Goal: Transaction & Acquisition: Purchase product/service

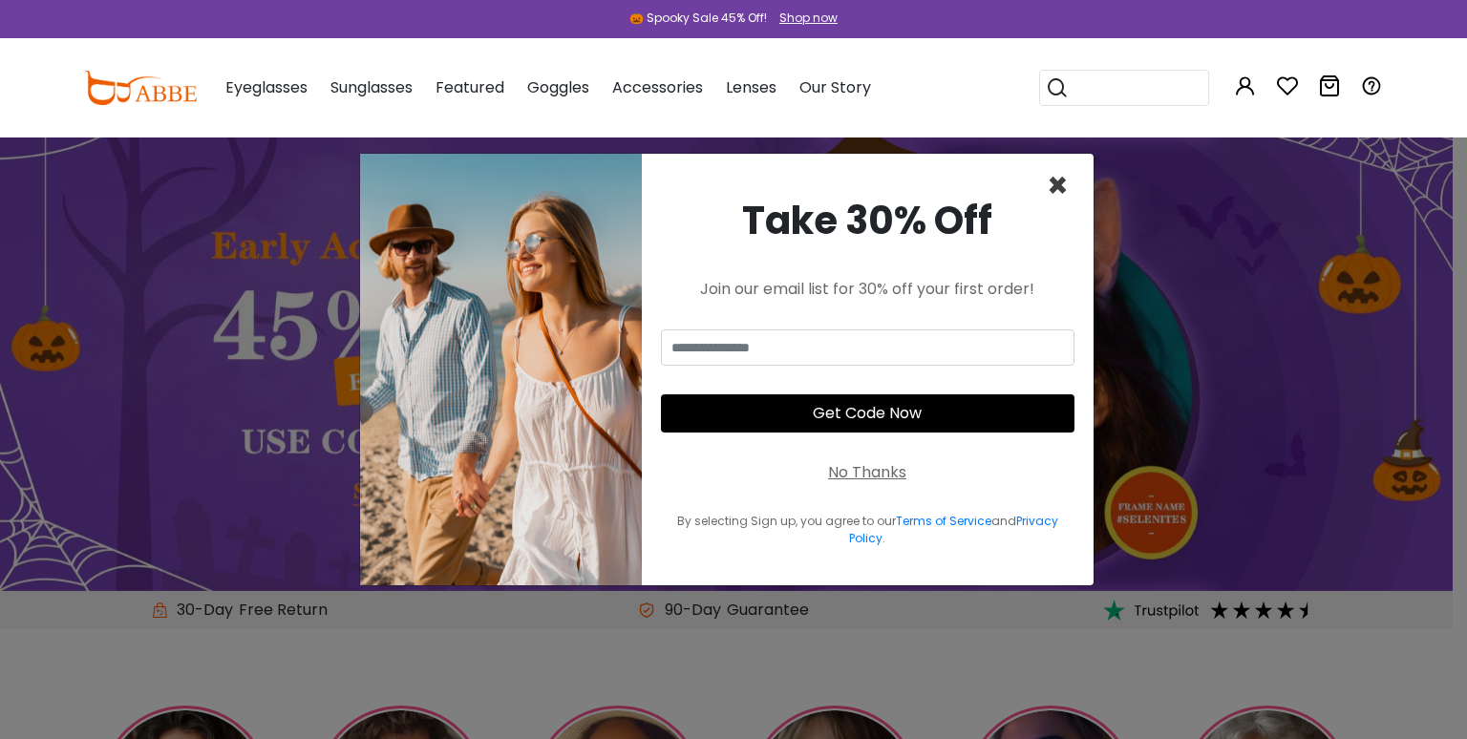
drag, startPoint x: 1067, startPoint y: 192, endPoint x: 1054, endPoint y: 205, distance: 18.2
click at [1067, 192] on span "×" at bounding box center [1058, 185] width 22 height 49
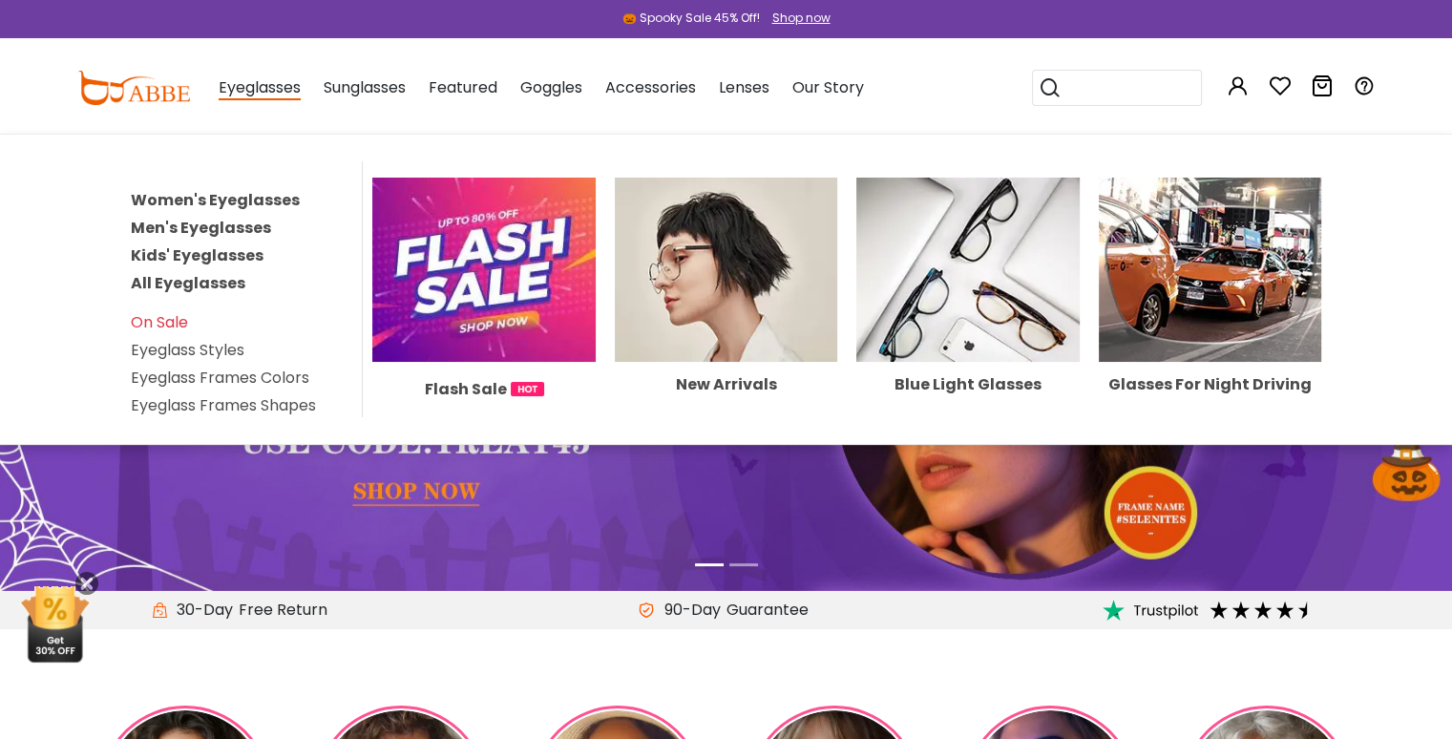
click at [286, 92] on span "Eyeglasses" at bounding box center [260, 88] width 82 height 24
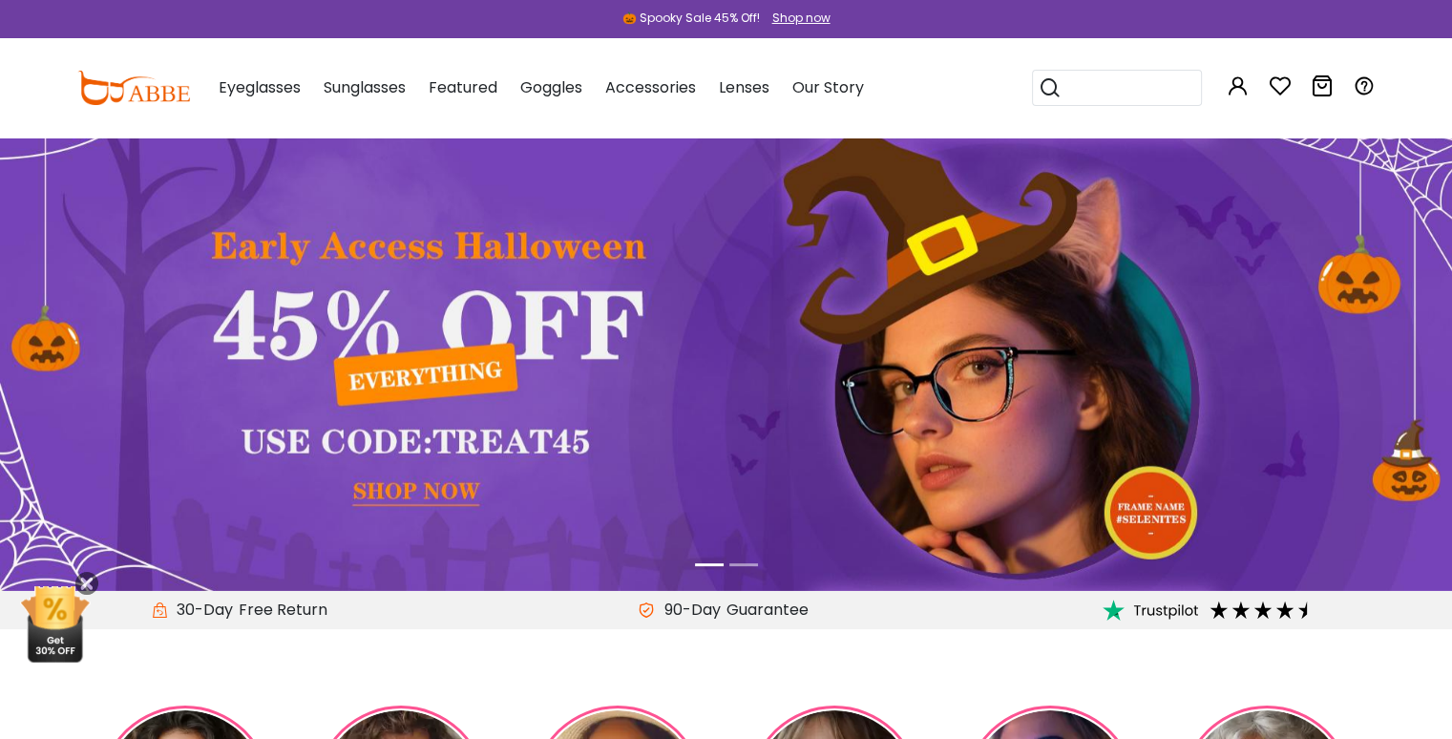
click at [286, 92] on span "Eyeglasses" at bounding box center [260, 87] width 82 height 22
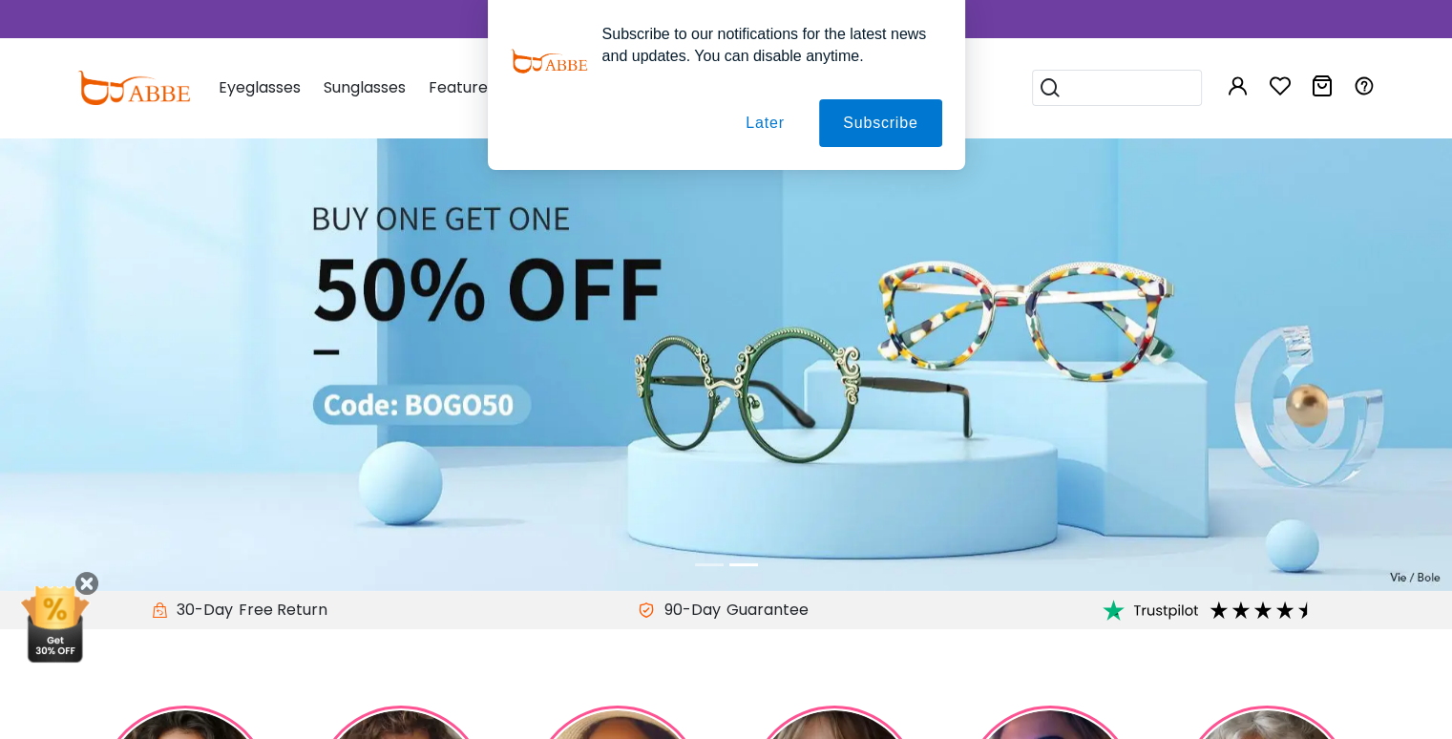
click at [761, 127] on button "Later" at bounding box center [765, 123] width 86 height 48
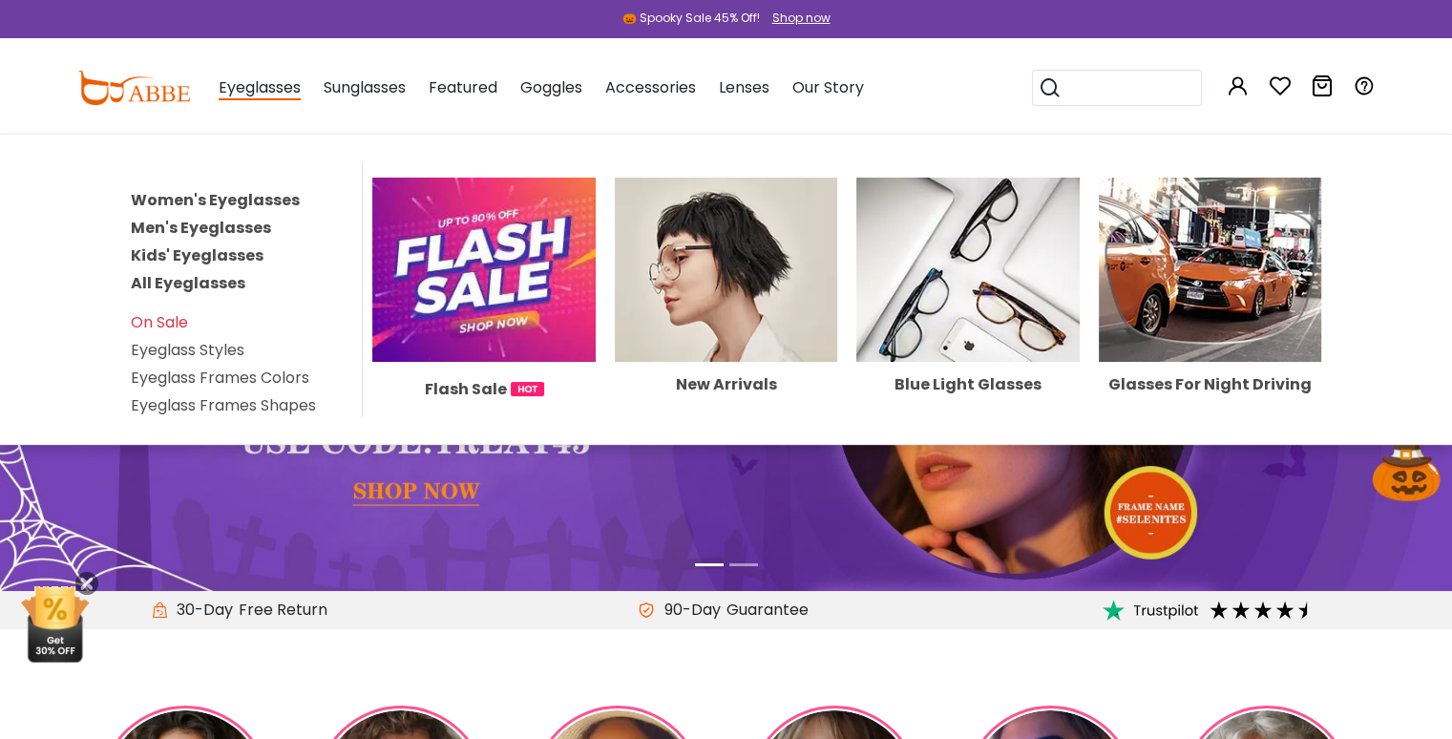
click at [233, 201] on link "Women's Eyeglasses" at bounding box center [215, 200] width 169 height 22
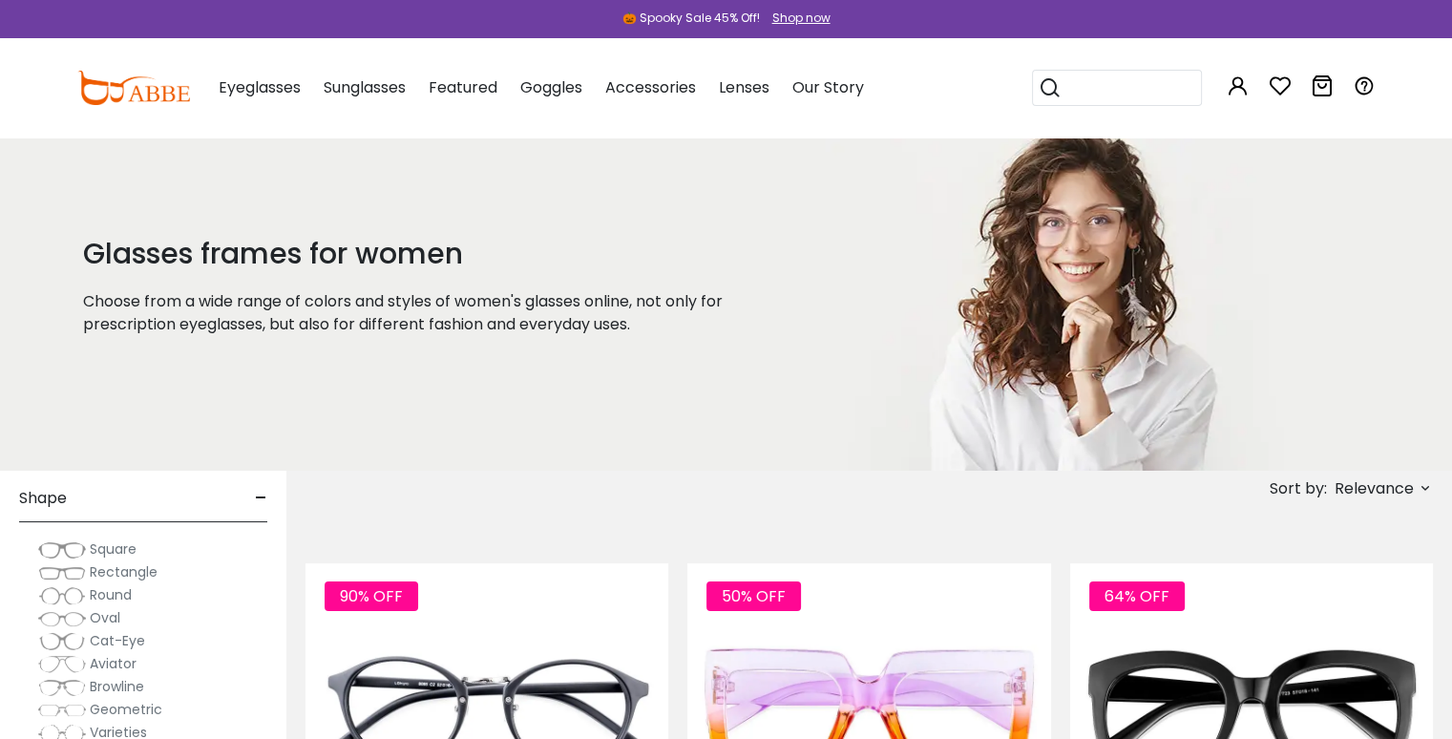
scroll to position [286, 0]
click at [122, 614] on span "Browline" at bounding box center [117, 610] width 54 height 19
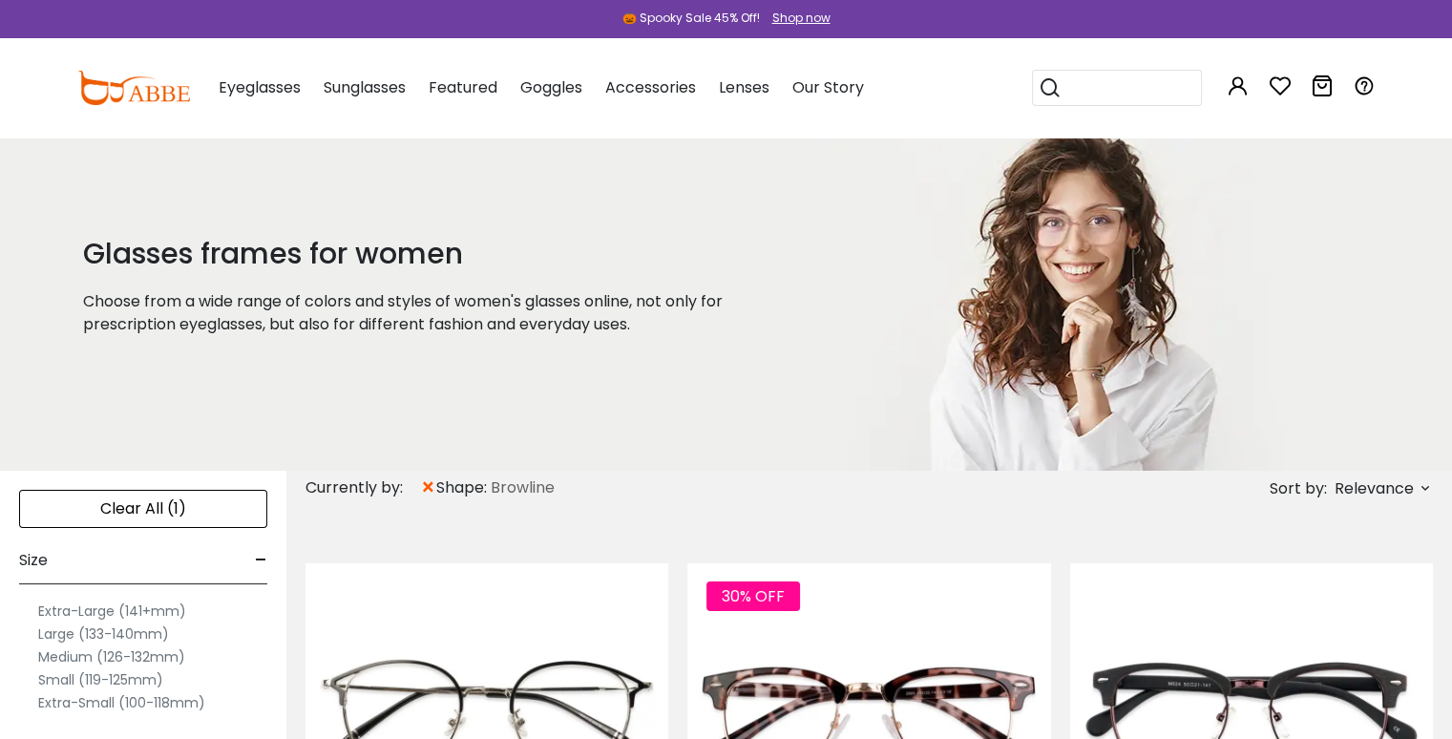
click at [1092, 93] on input "search" at bounding box center [1129, 88] width 134 height 34
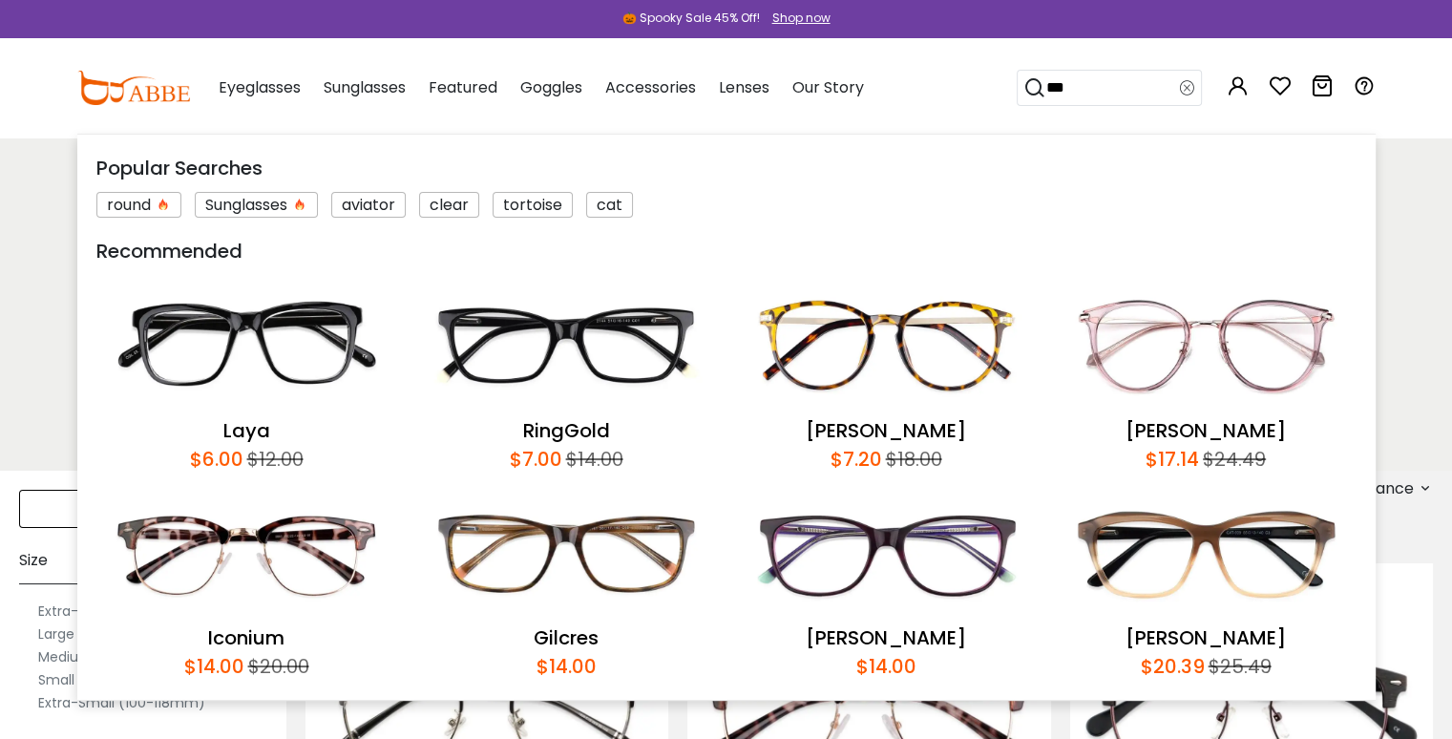
type input "****"
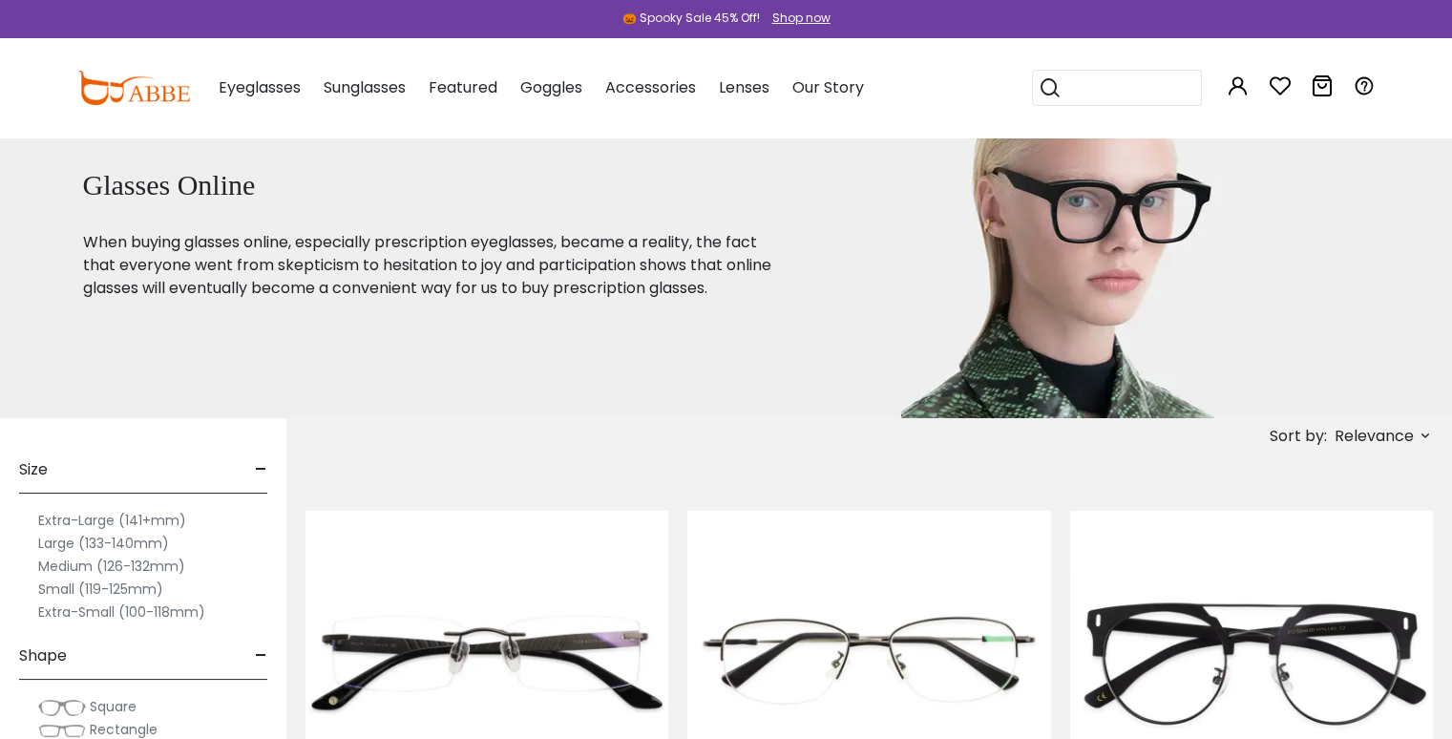
scroll to position [95, 0]
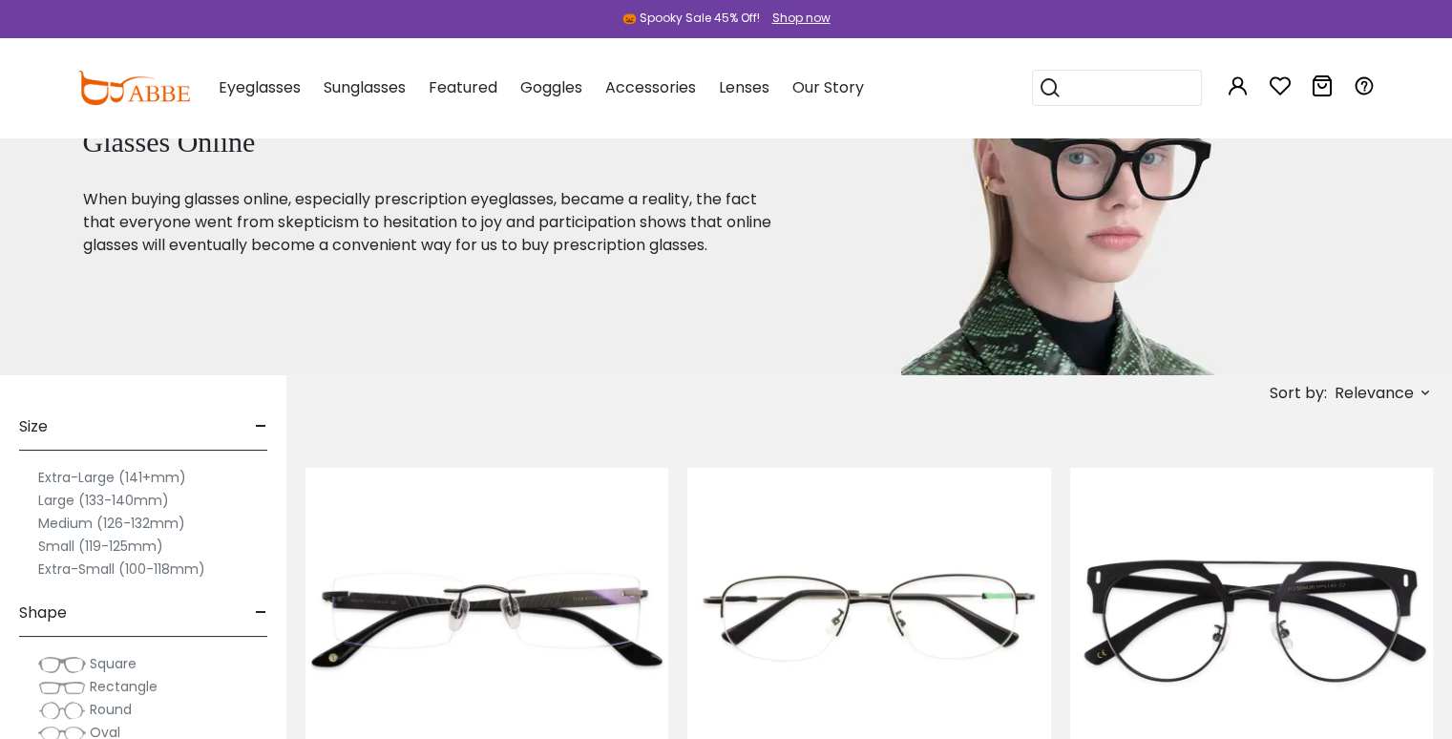
click at [140, 524] on label "Medium (126-132mm)" at bounding box center [111, 523] width 147 height 23
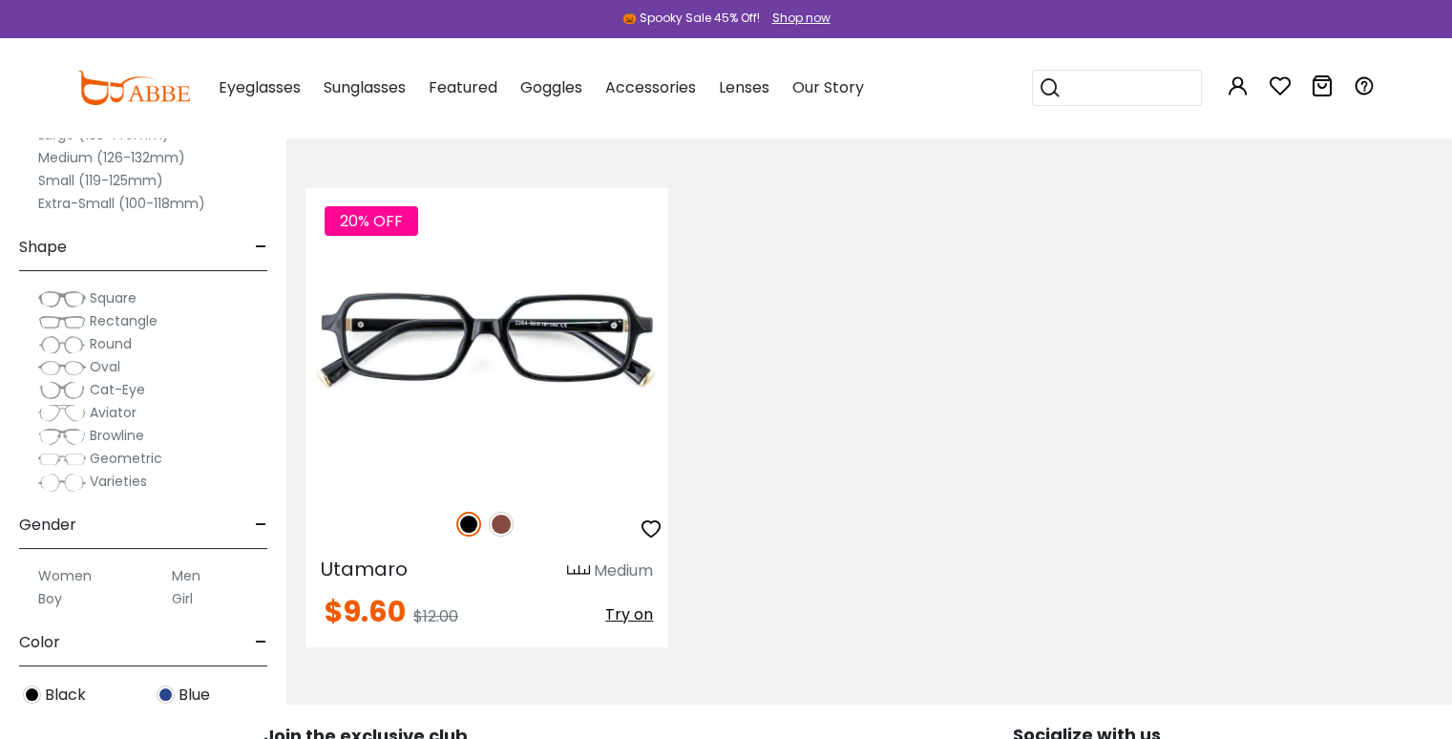
scroll to position [382, 0]
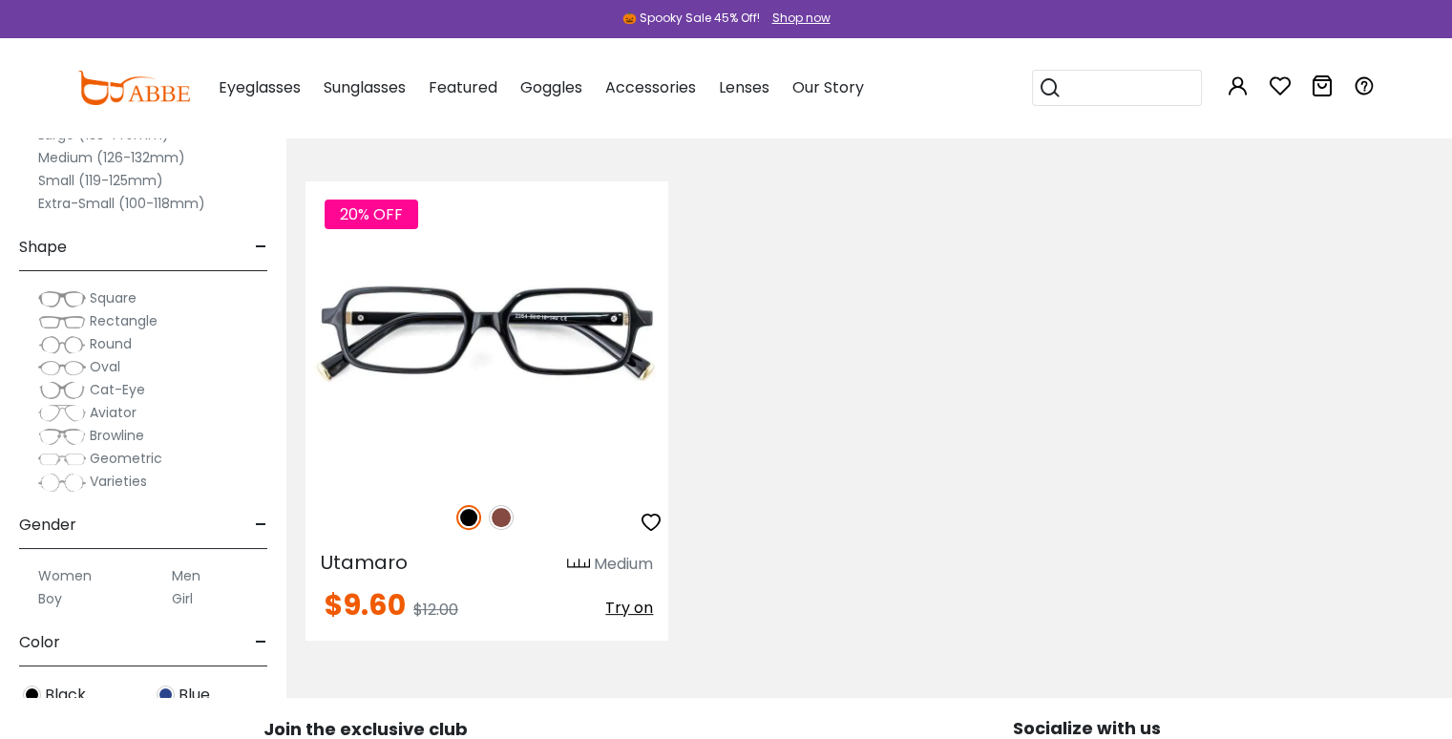
click at [111, 323] on span "Rectangle" at bounding box center [124, 320] width 68 height 19
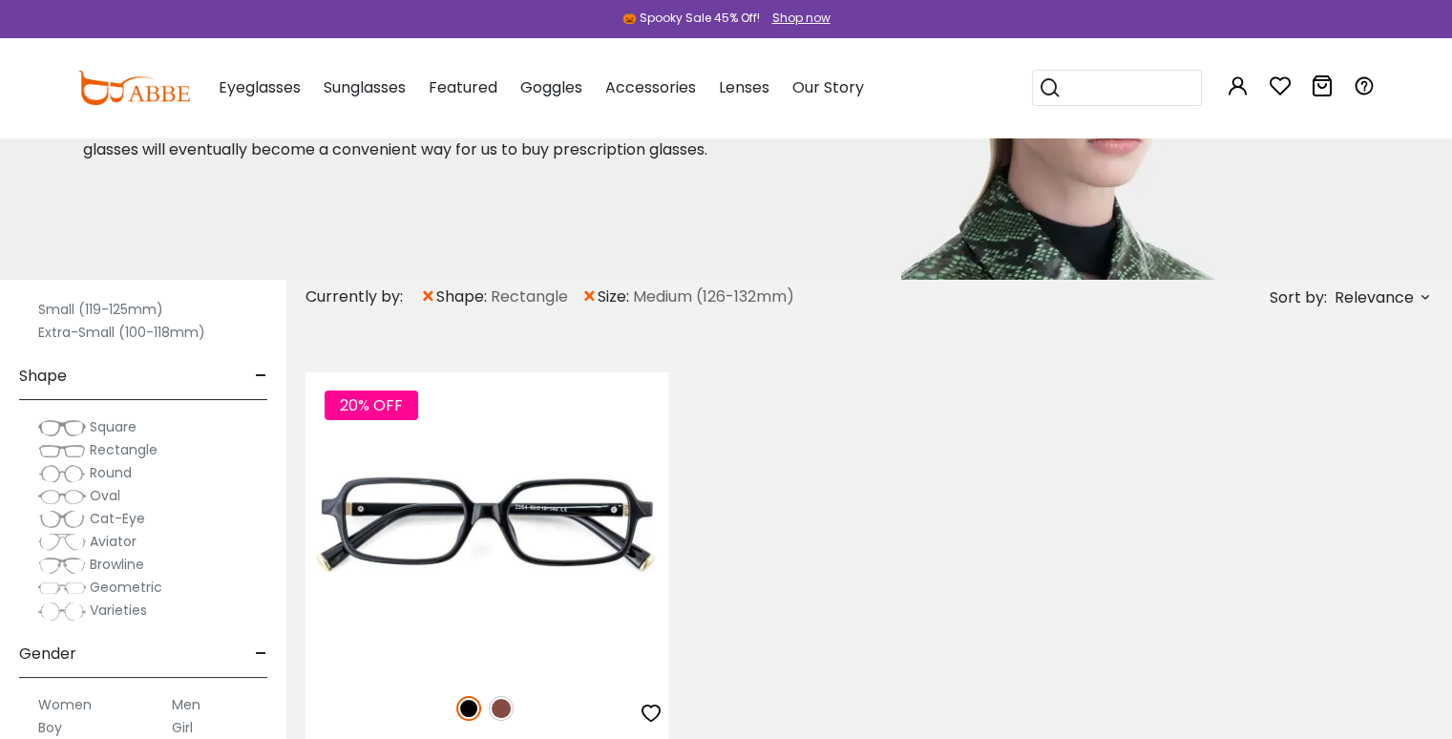
scroll to position [191, 0]
click at [126, 438] on span "Rectangle" at bounding box center [124, 438] width 68 height 19
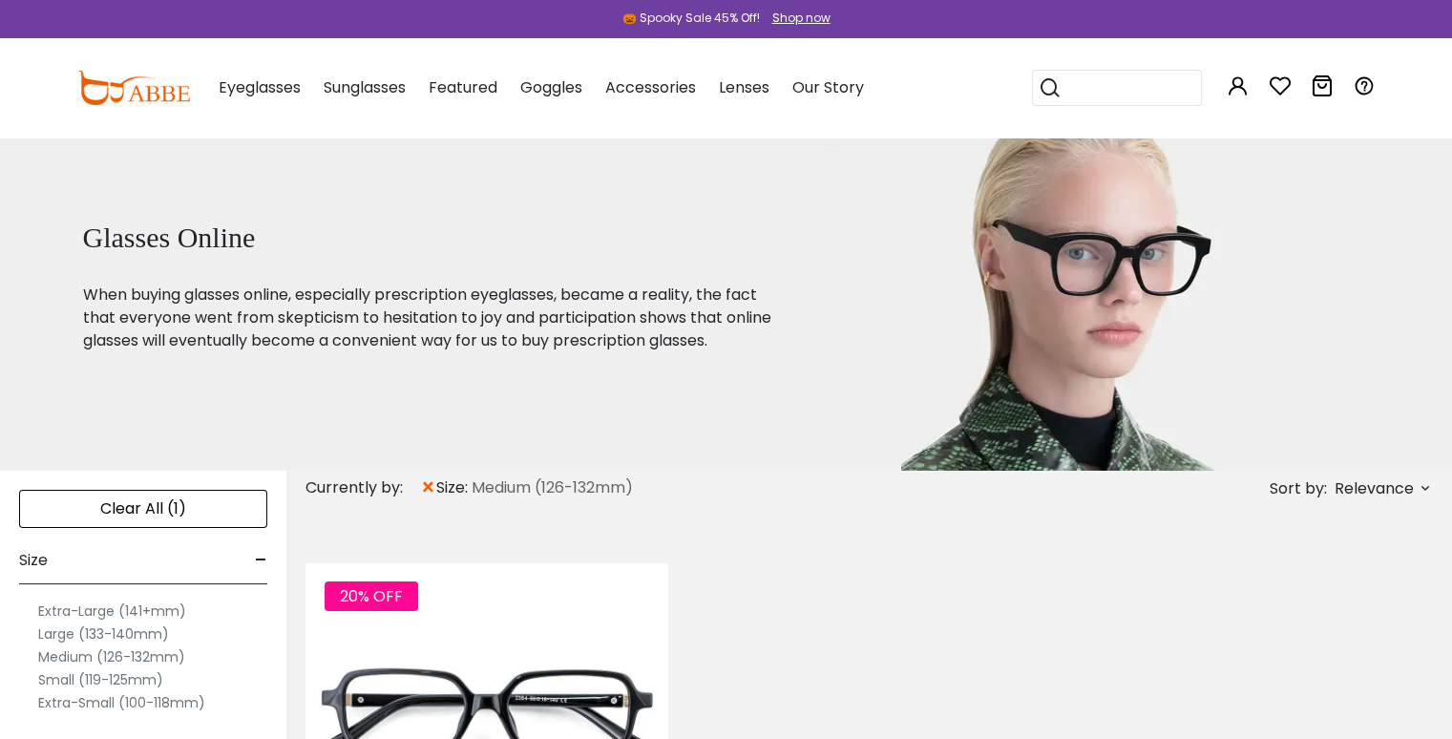
click at [1165, 81] on input "search" at bounding box center [1129, 88] width 134 height 34
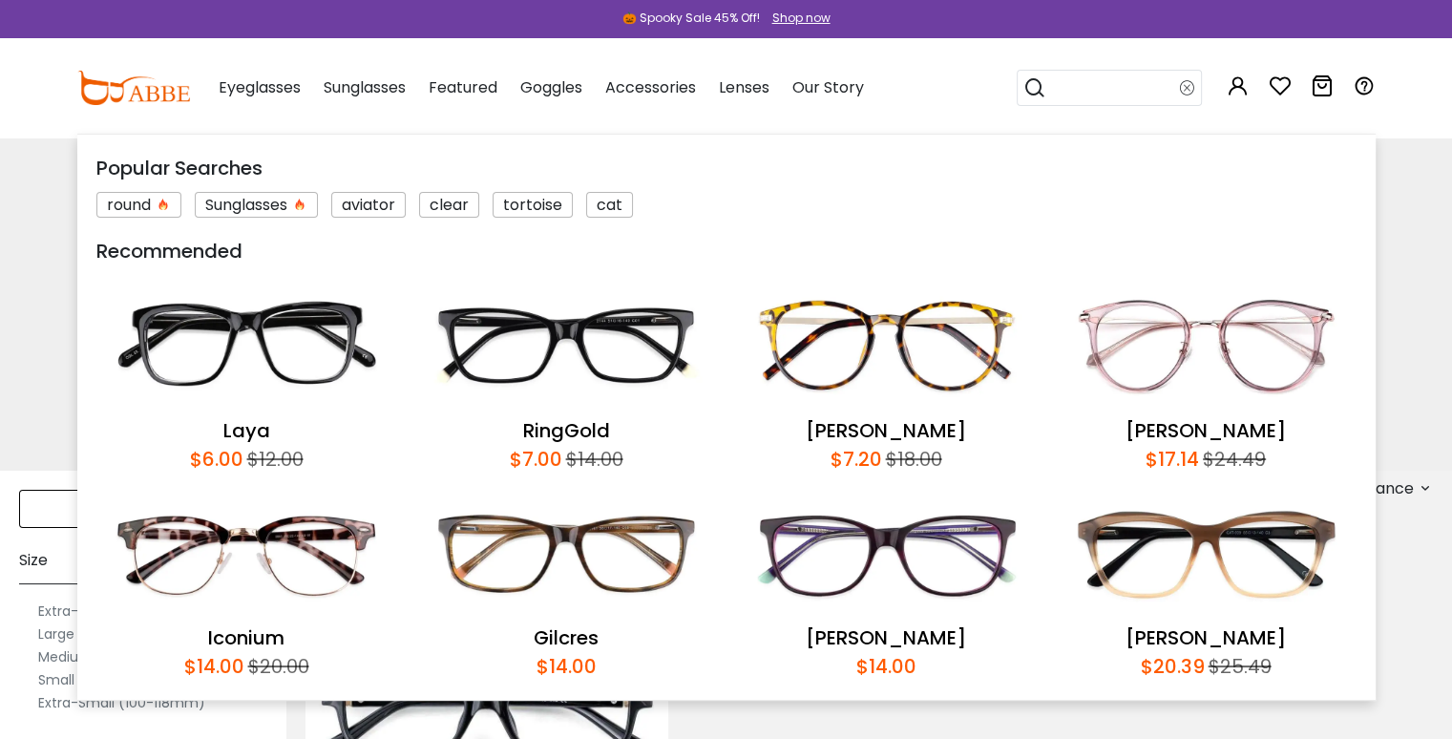
click at [1427, 187] on div "Glasses Online When buying glasses online, especially prescription eyeglasses, …" at bounding box center [726, 304] width 1452 height 334
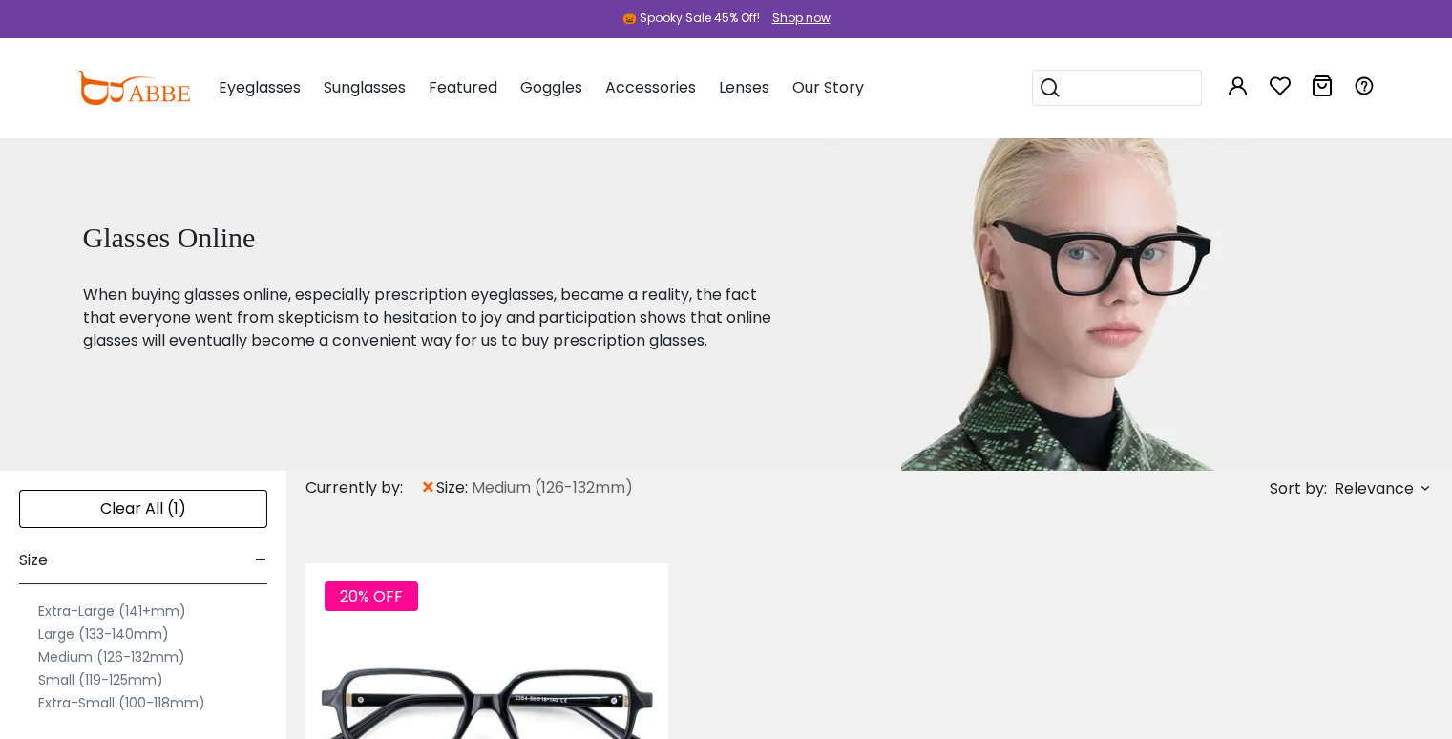
scroll to position [95, 0]
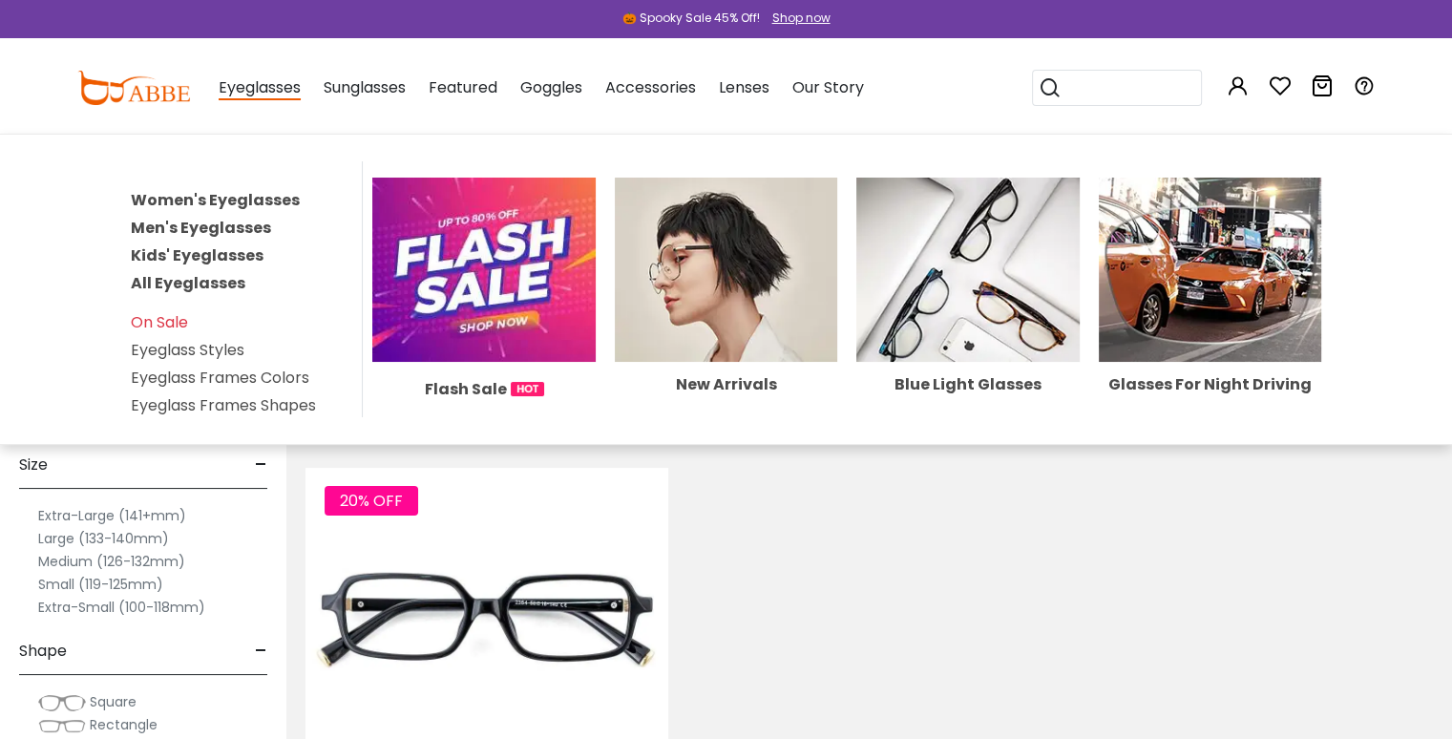
click at [235, 71] on div "Eyeglasses Women's Eyeglasses Men's Eyeglasses Kids' Eyeglasses All Eyeglasses …" at bounding box center [260, 87] width 82 height 95
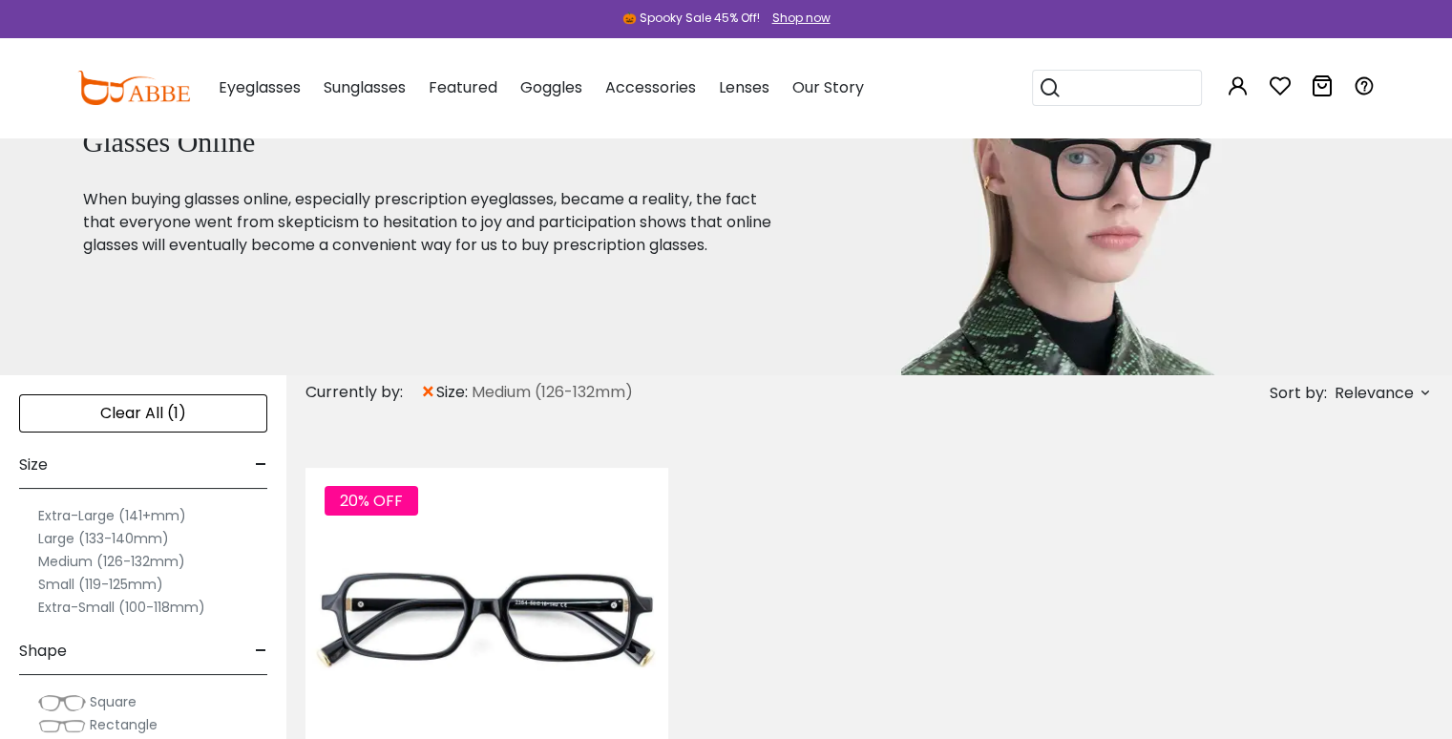
click at [235, 81] on span "Eyeglasses" at bounding box center [260, 87] width 82 height 22
click at [256, 90] on span "Eyeglasses" at bounding box center [260, 87] width 82 height 22
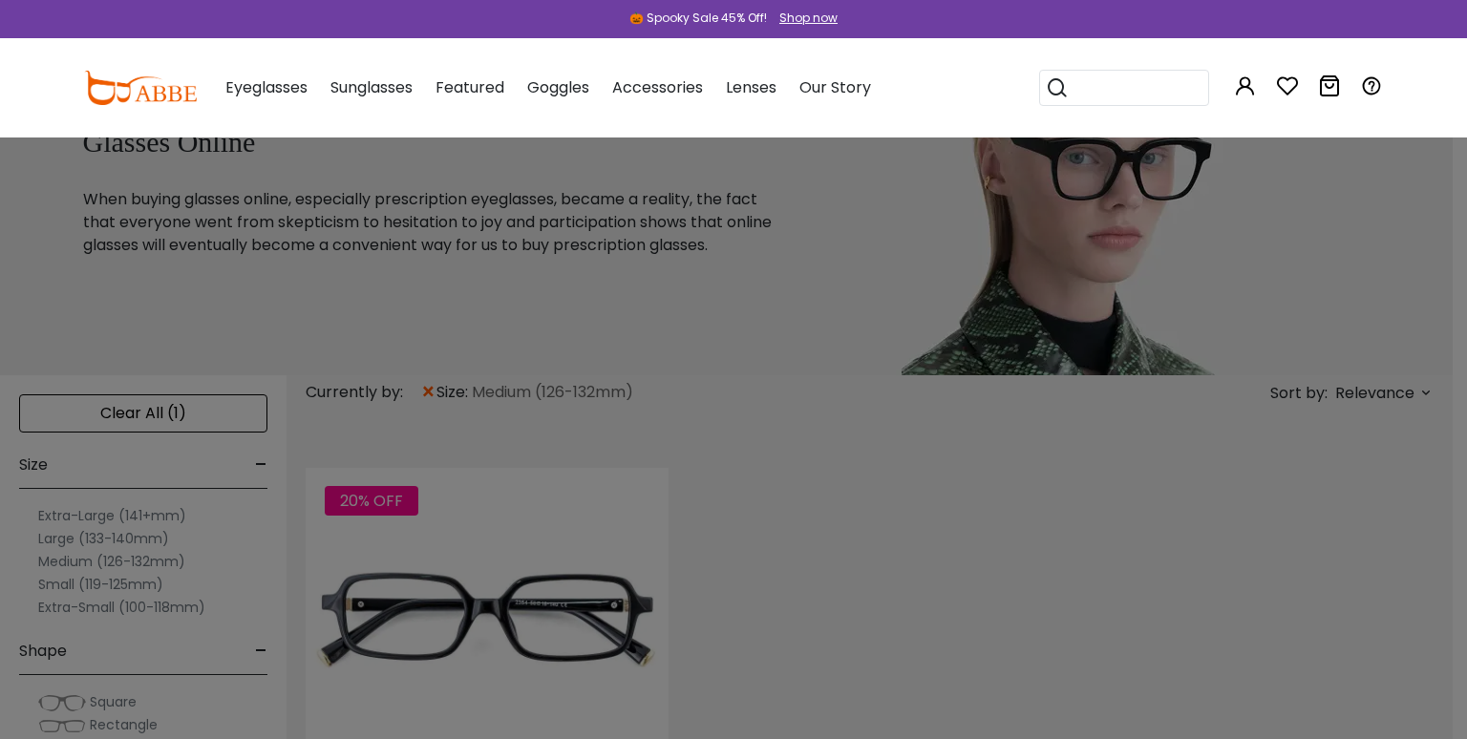
click at [312, 101] on div "Eyeglasses Women's Eyeglasses Men's Eyeglasses Kids' Eyeglasses All Eyeglasses …" at bounding box center [538, 87] width 665 height 95
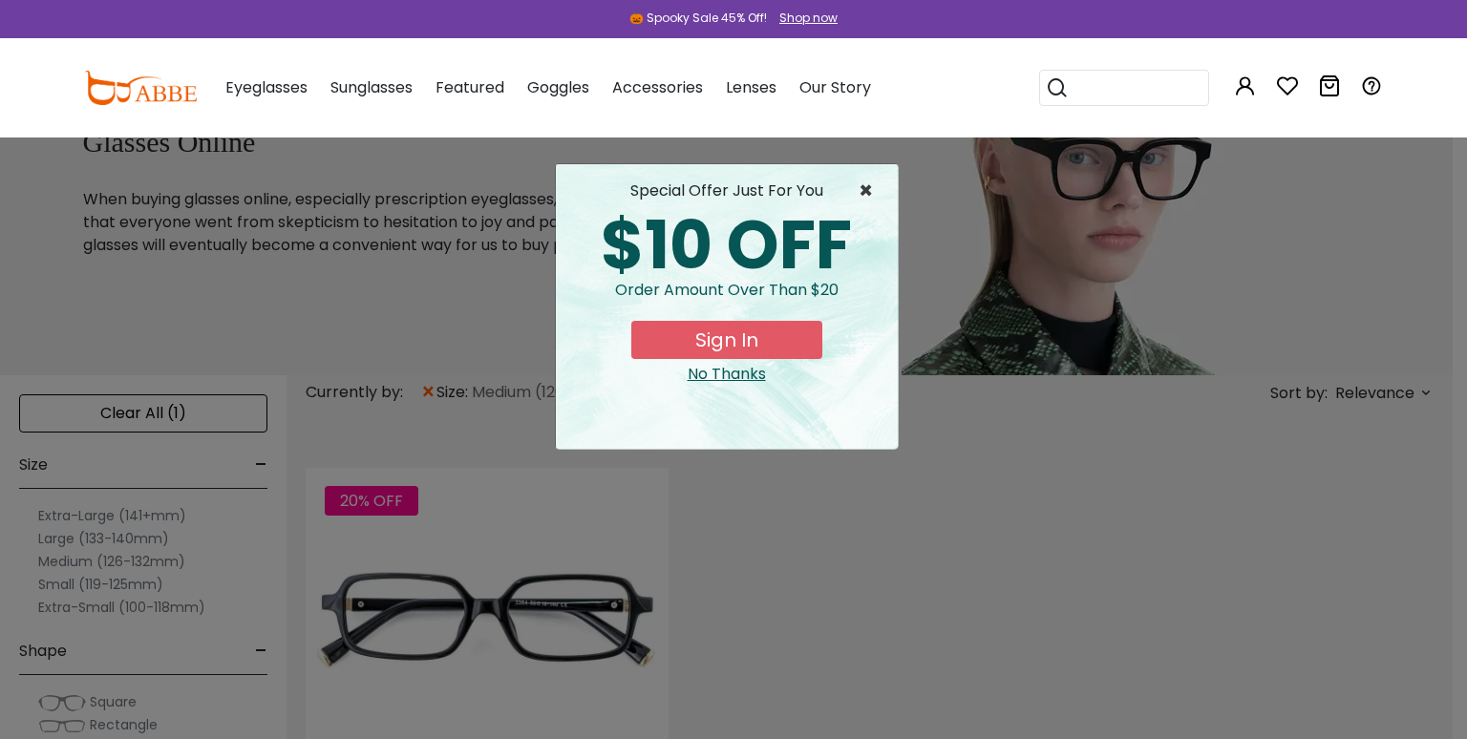
click at [873, 193] on span "×" at bounding box center [870, 191] width 24 height 23
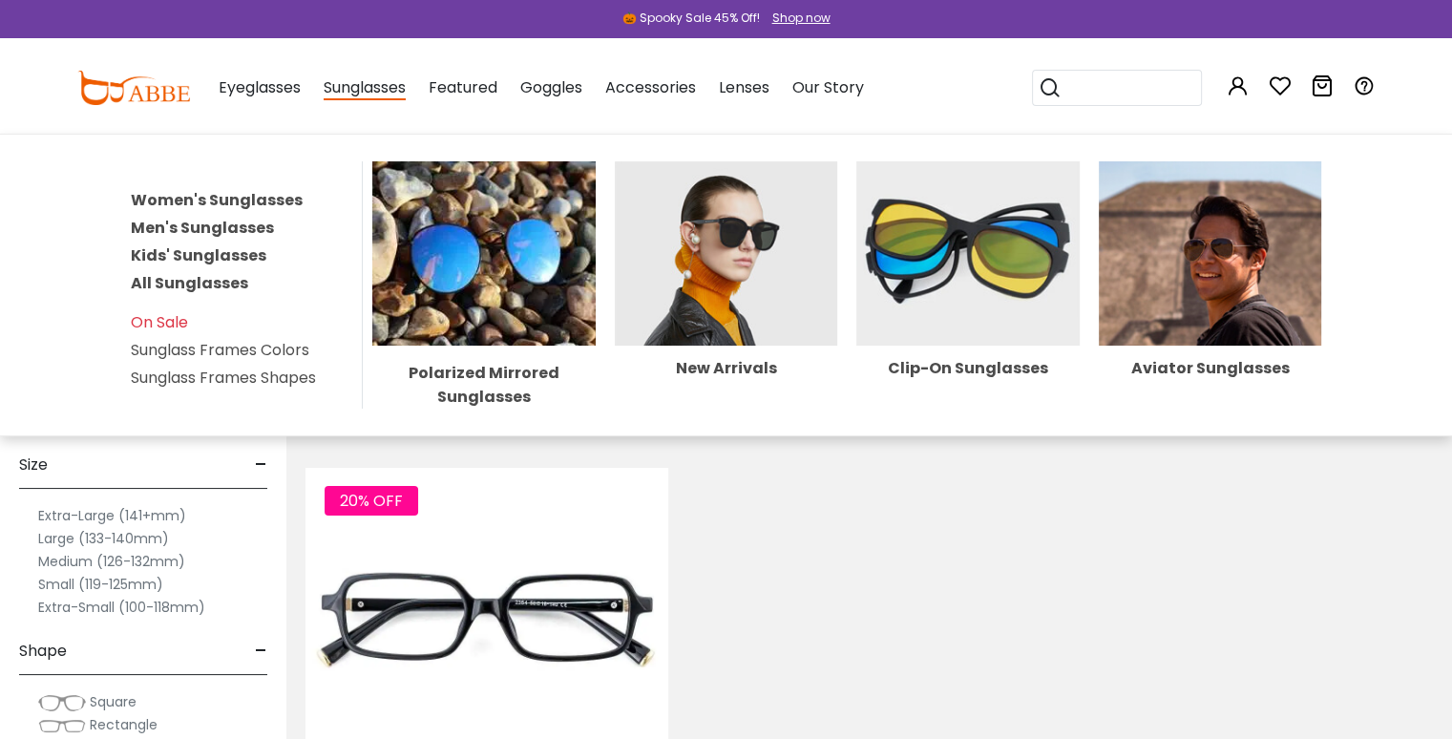
click at [341, 84] on span "Sunglasses" at bounding box center [365, 88] width 82 height 24
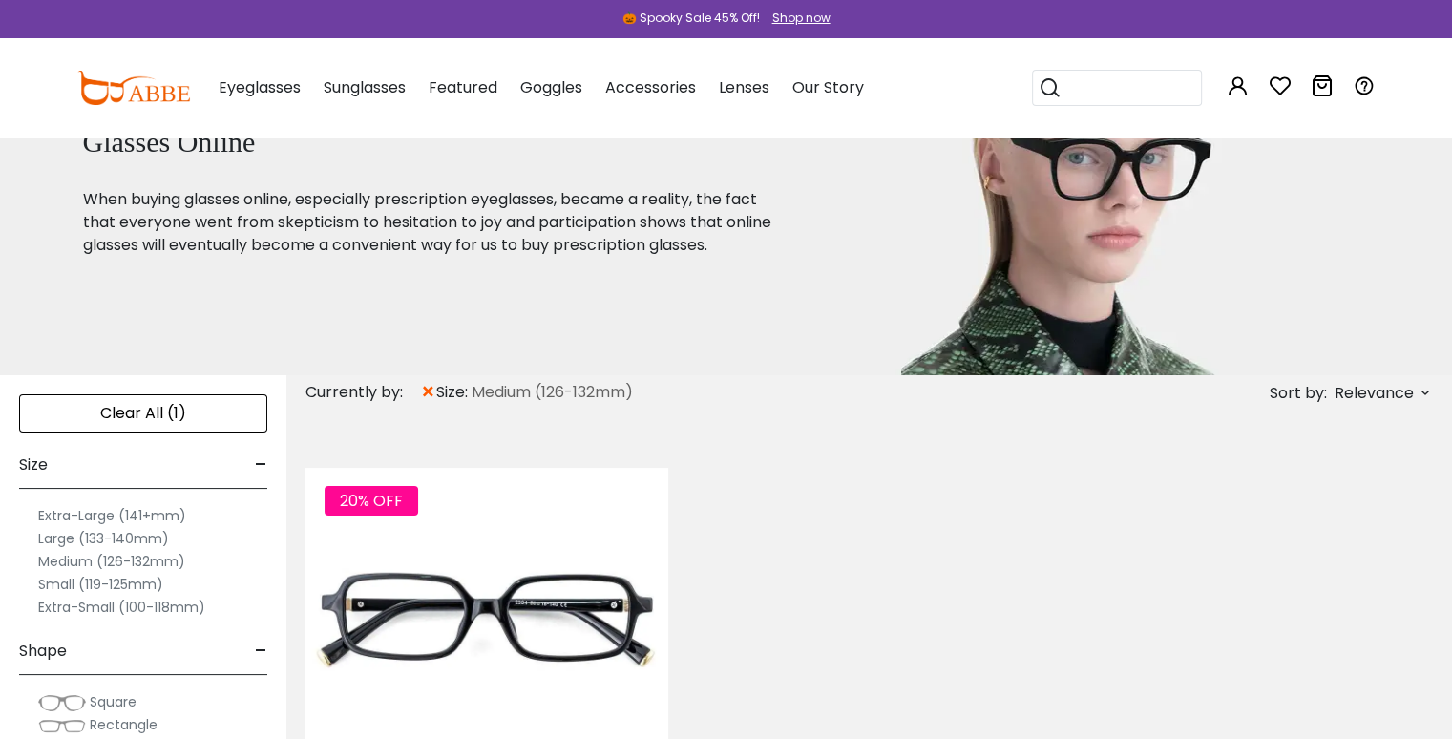
click at [346, 103] on div "Sunglasses Women's Sunglasses Men's Sunglasses Kids' Sunglasses All Sunglasses …" at bounding box center [365, 87] width 82 height 95
click at [363, 91] on span "Sunglasses" at bounding box center [365, 87] width 82 height 22
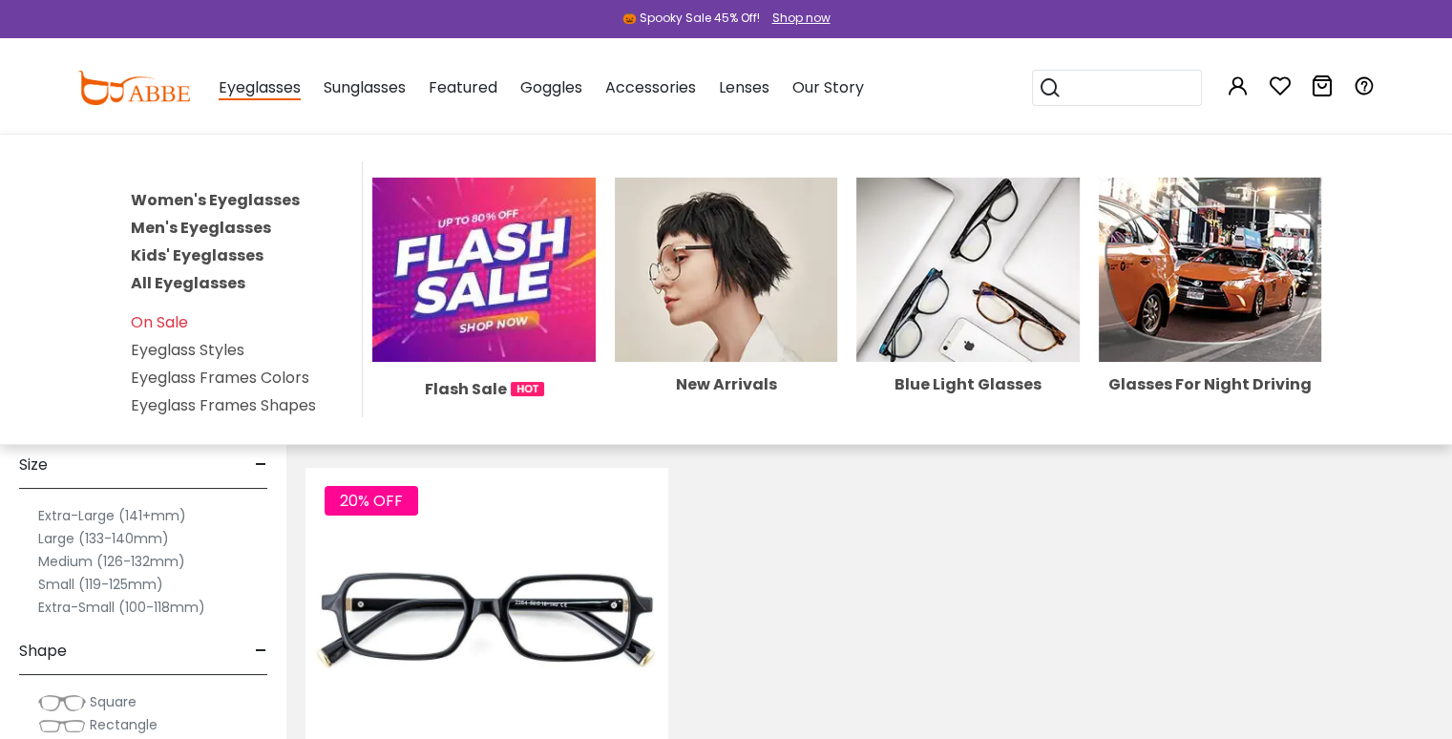
click at [272, 92] on span "Eyeglasses" at bounding box center [260, 88] width 82 height 24
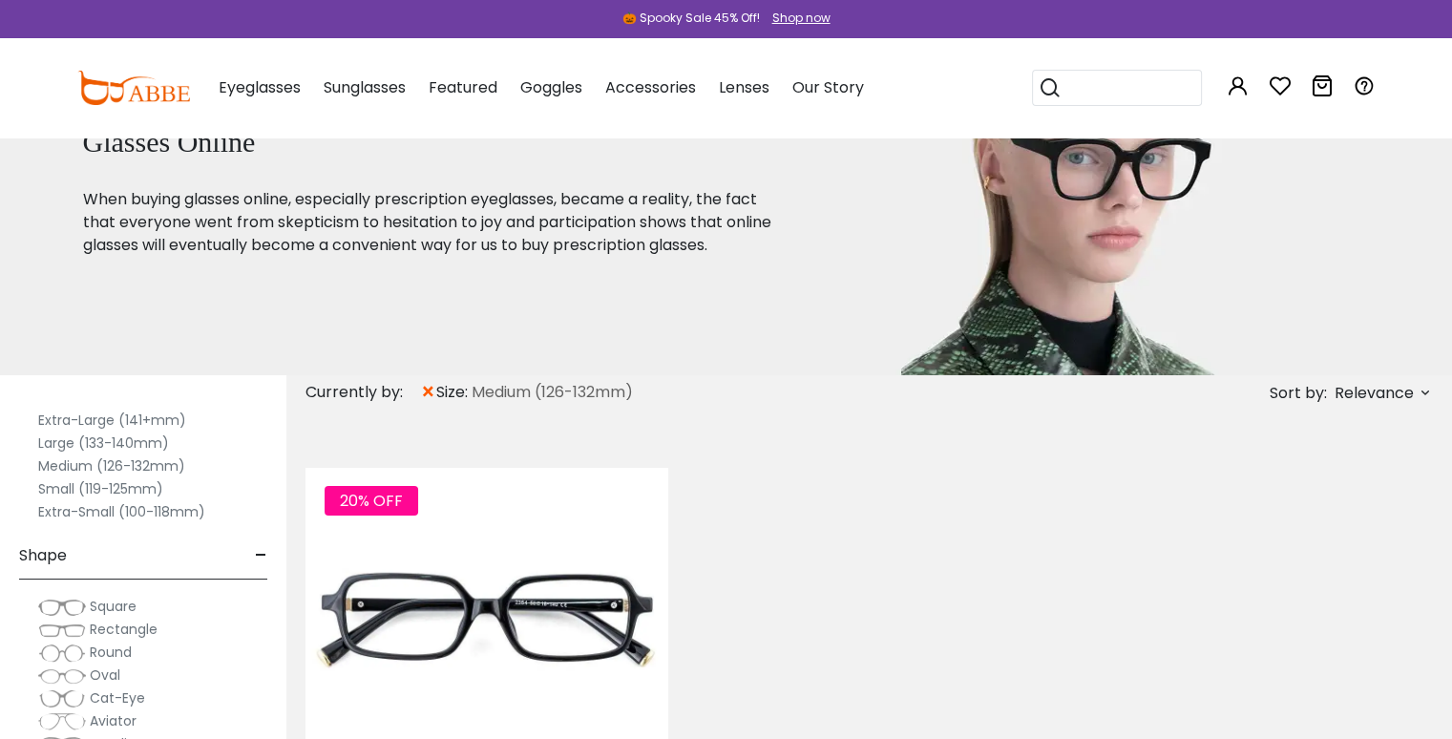
scroll to position [0, 0]
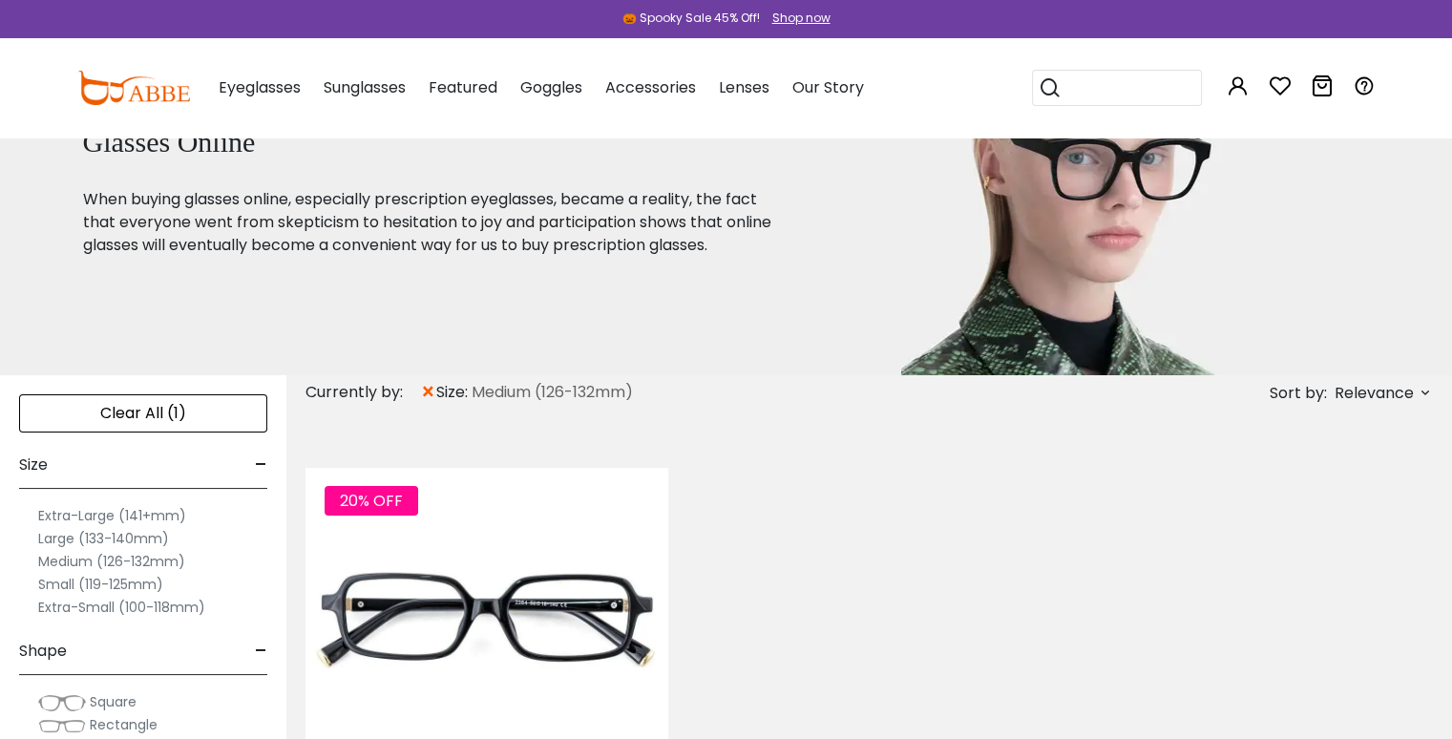
click at [213, 414] on div "Clear All (1)" at bounding box center [143, 413] width 248 height 38
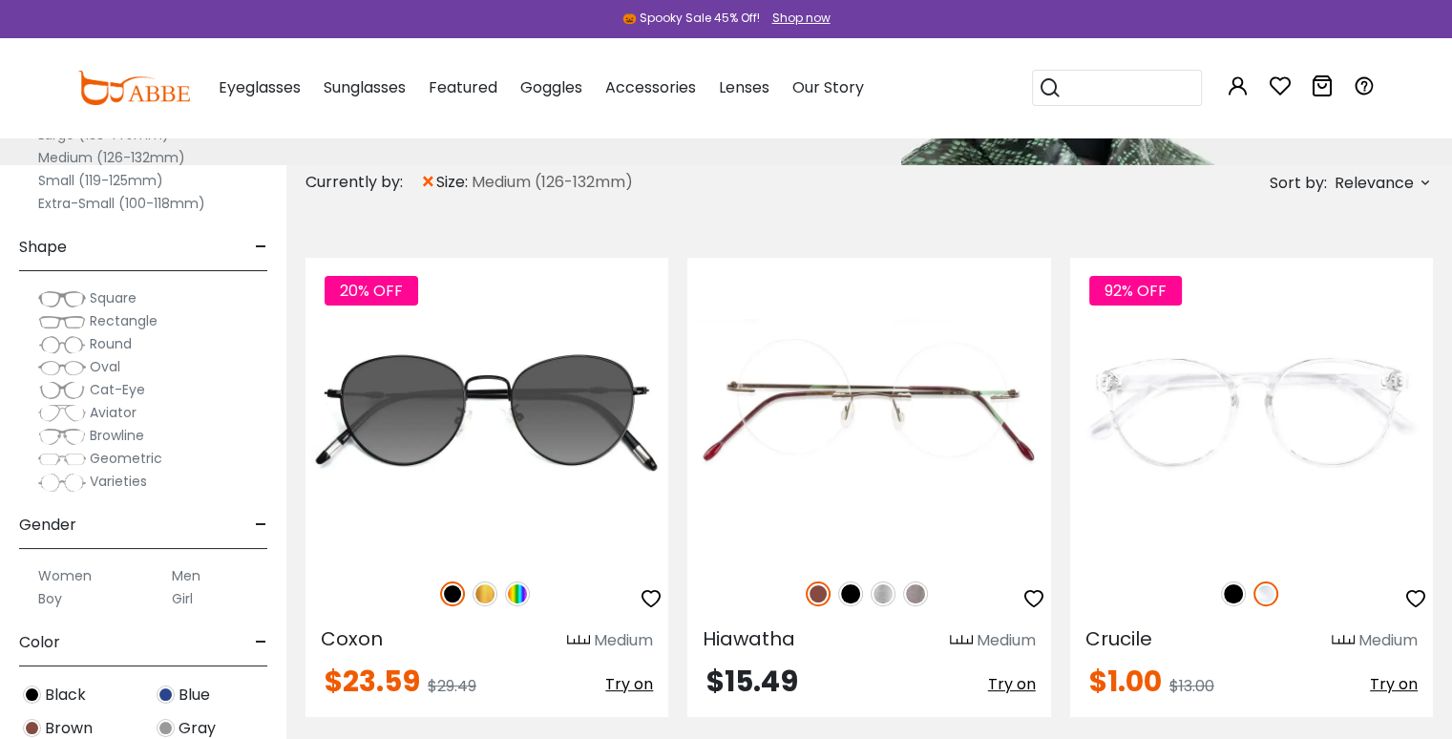
scroll to position [382, 0]
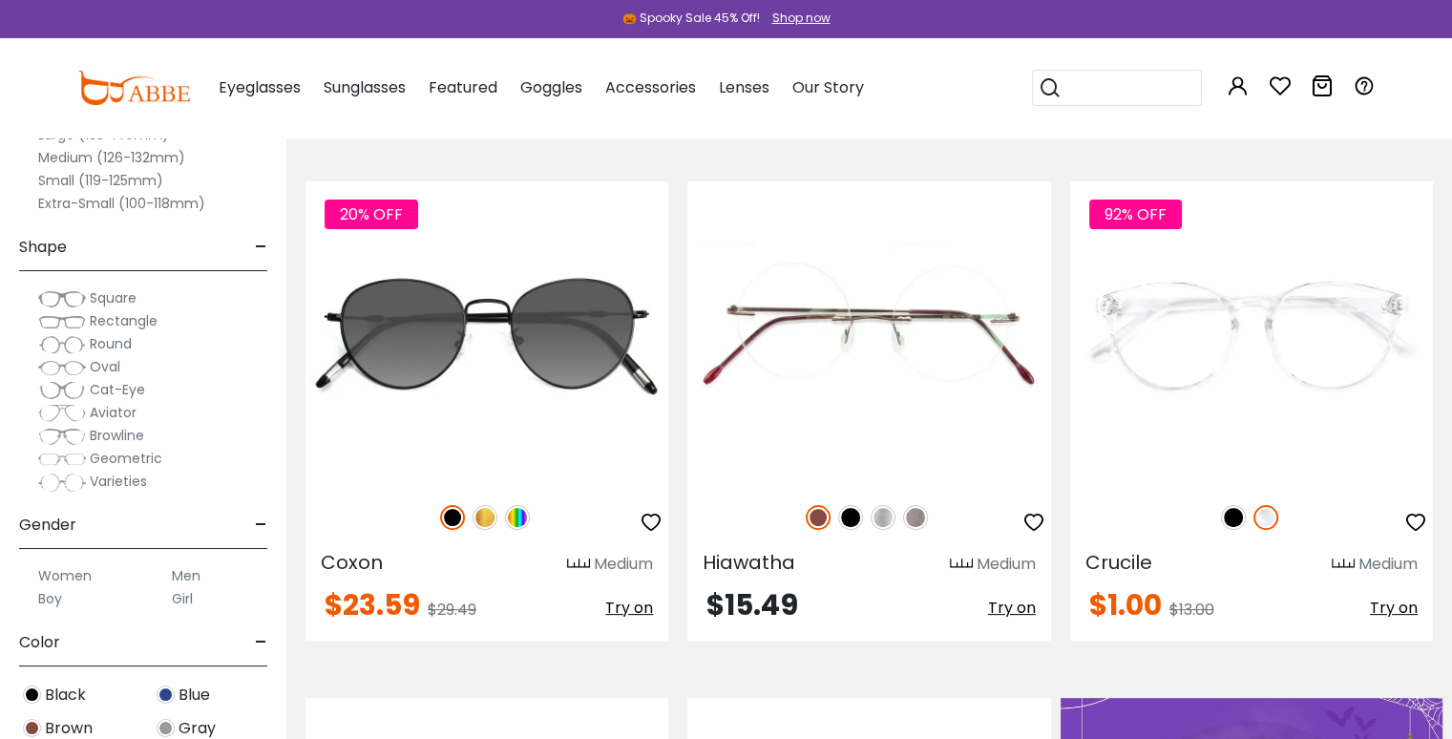
click at [114, 436] on span "Browline" at bounding box center [117, 435] width 54 height 19
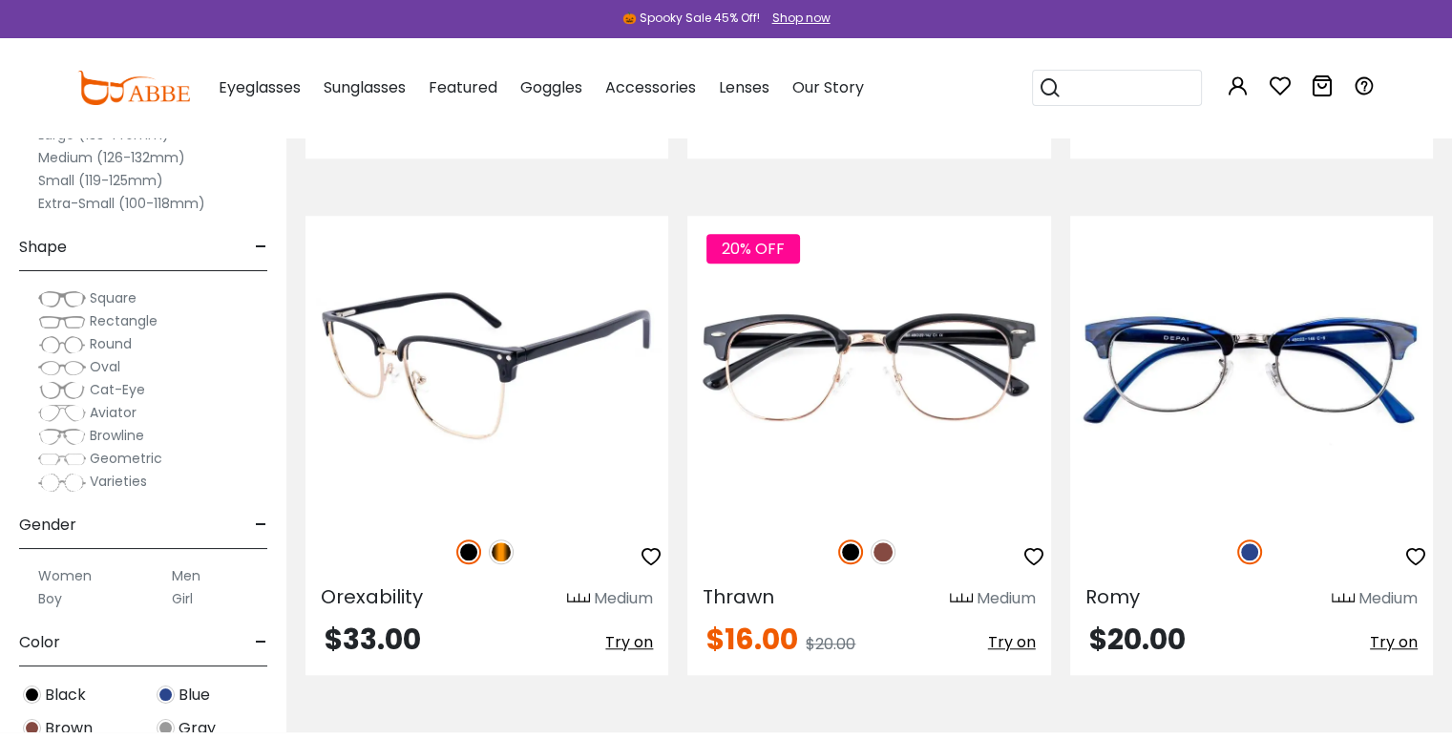
scroll to position [1337, 0]
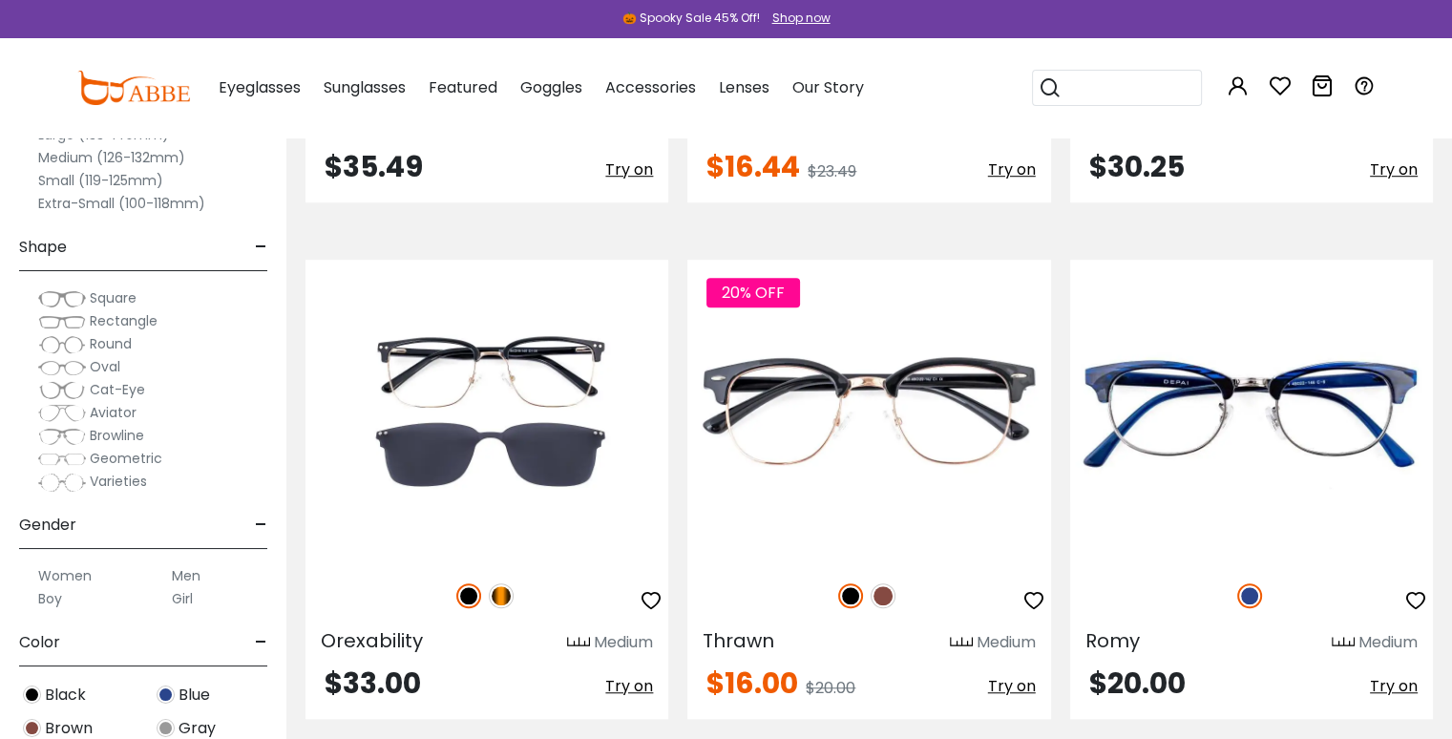
click at [111, 459] on span "Geometric" at bounding box center [126, 458] width 73 height 19
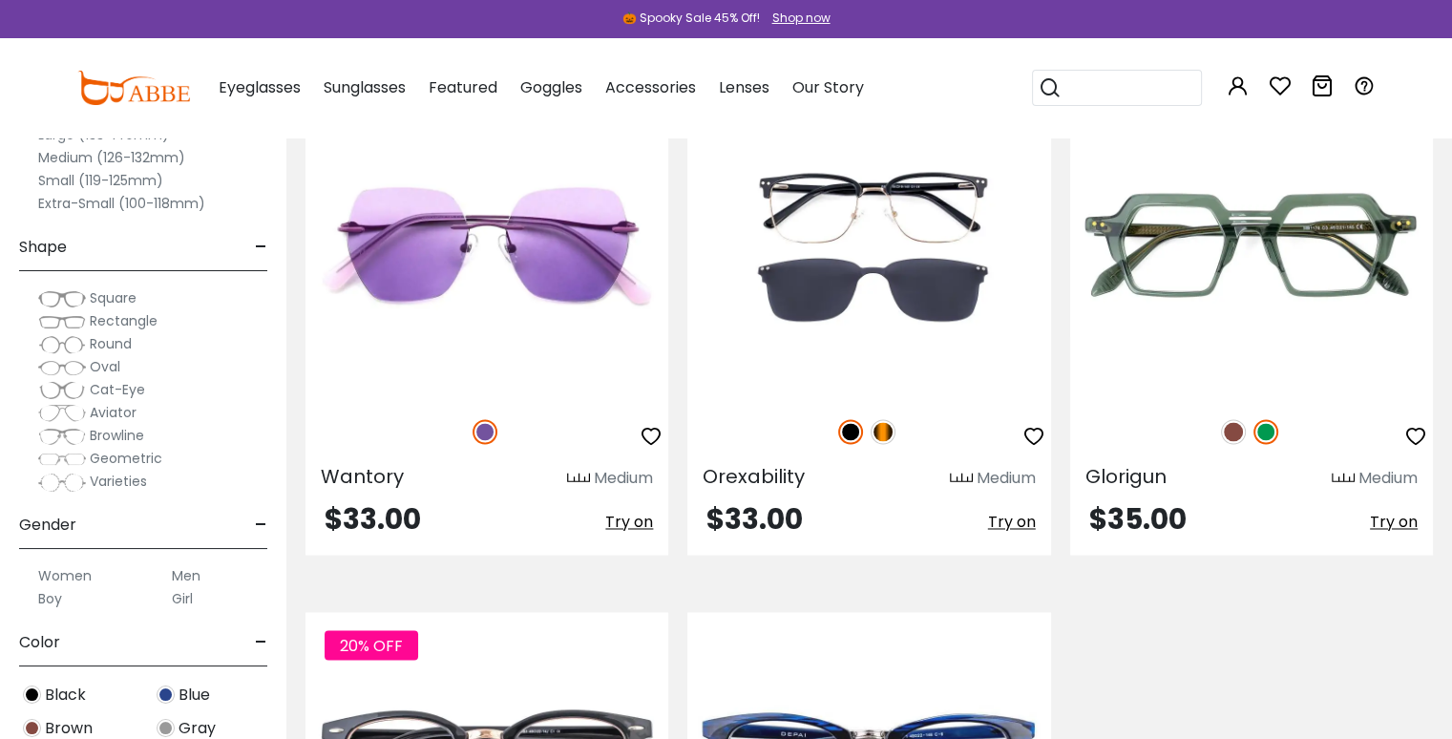
scroll to position [3055, 0]
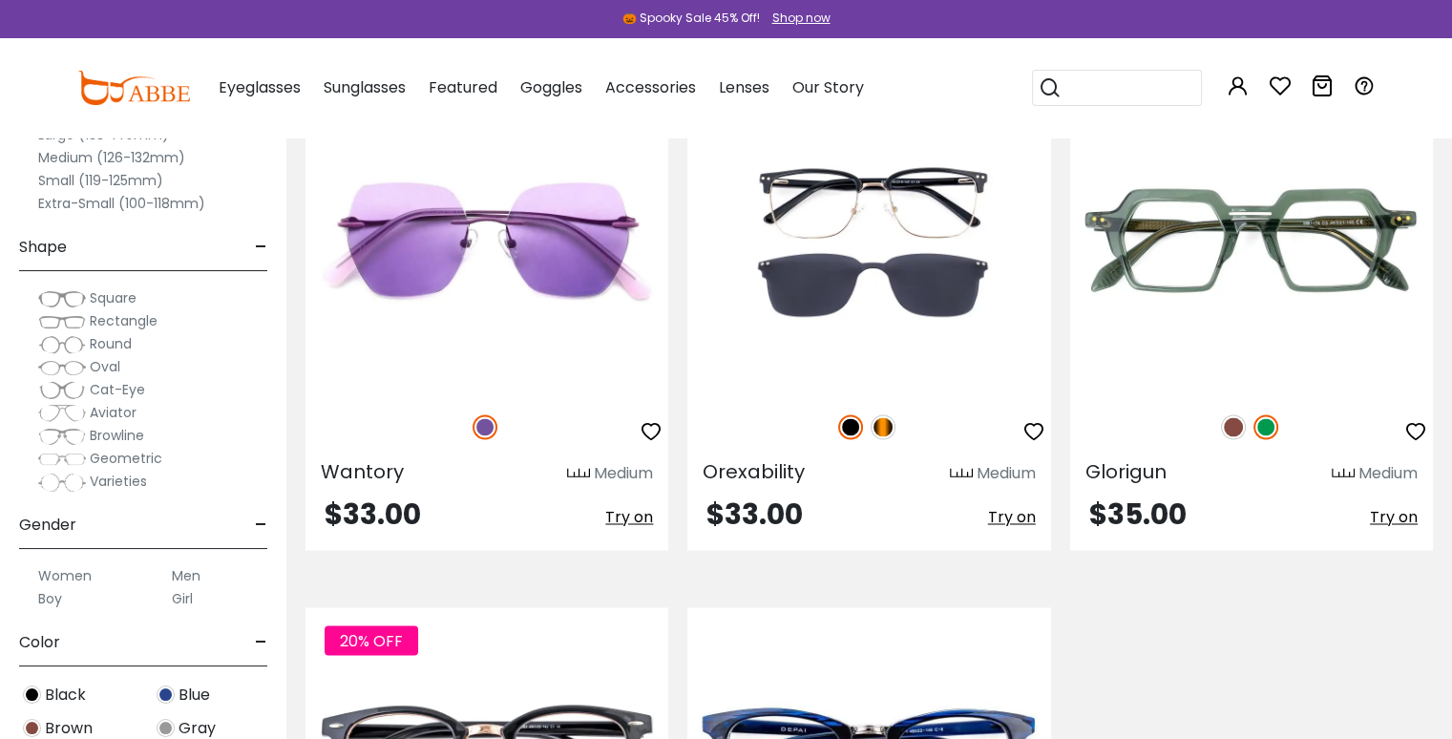
drag, startPoint x: 899, startPoint y: 572, endPoint x: 1210, endPoint y: 645, distance: 318.7
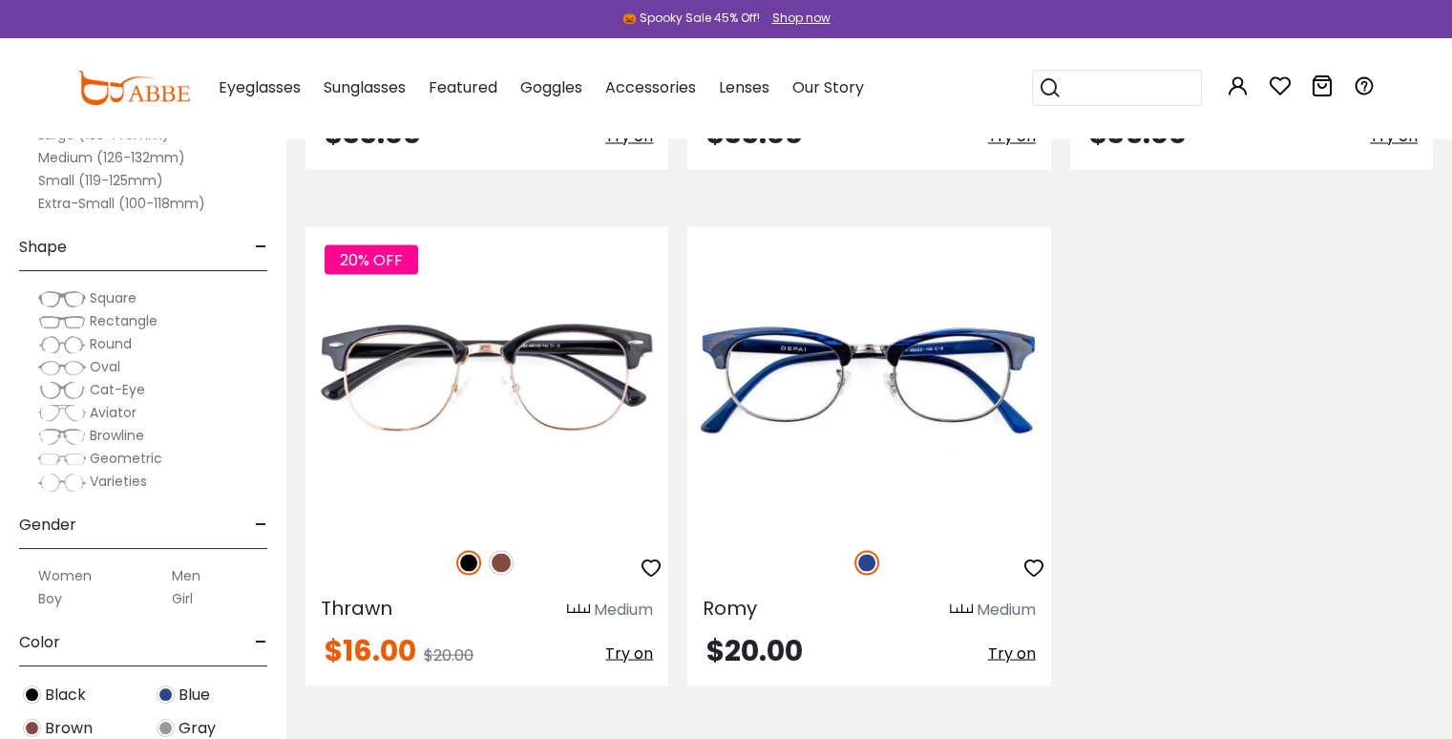
scroll to position [3437, 0]
